Goal: Task Accomplishment & Management: Use online tool/utility

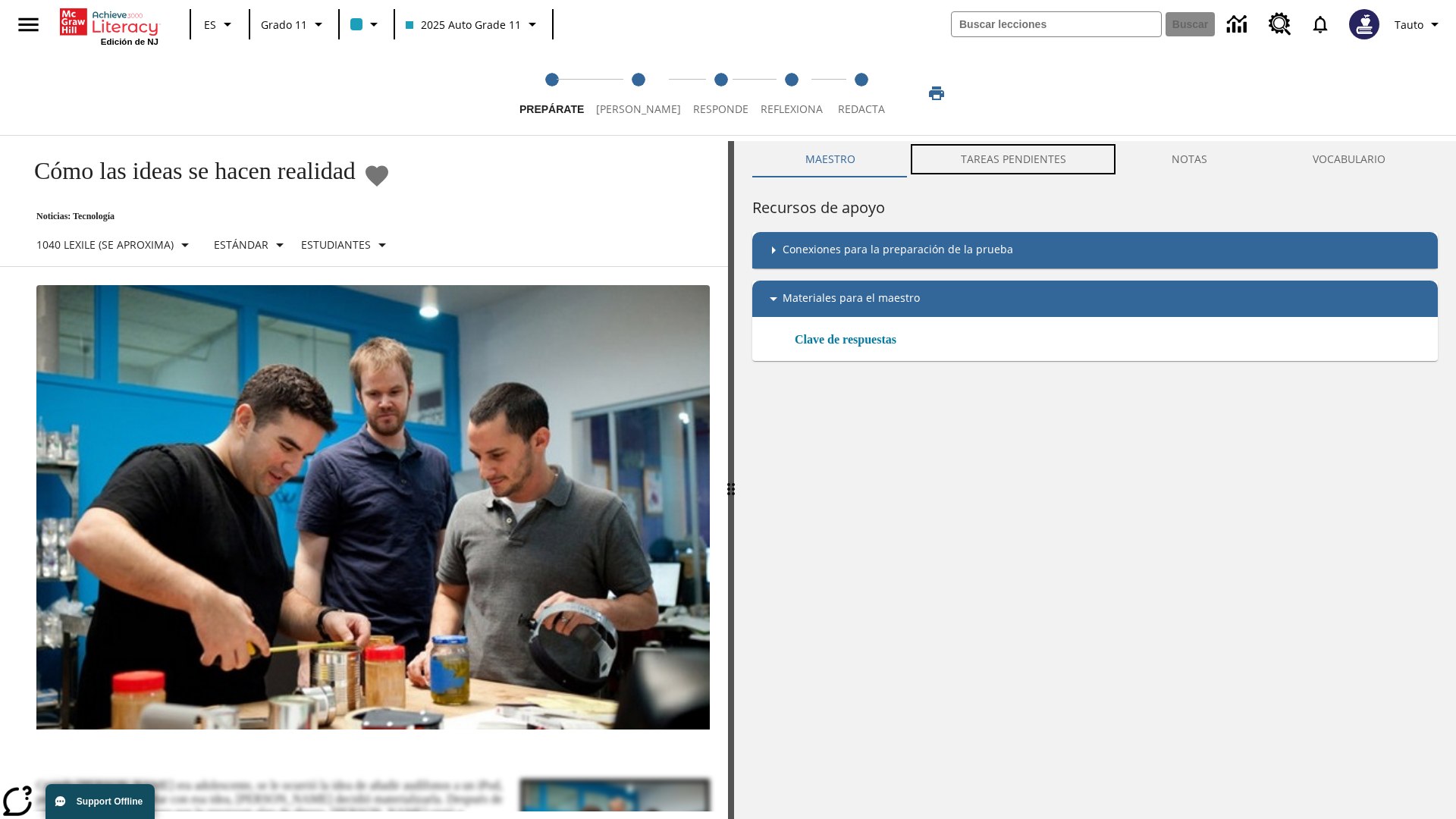
click at [1014, 159] on button "TAREAS PENDIENTES" at bounding box center [1013, 159] width 210 height 37
